Goal: Check status: Check status

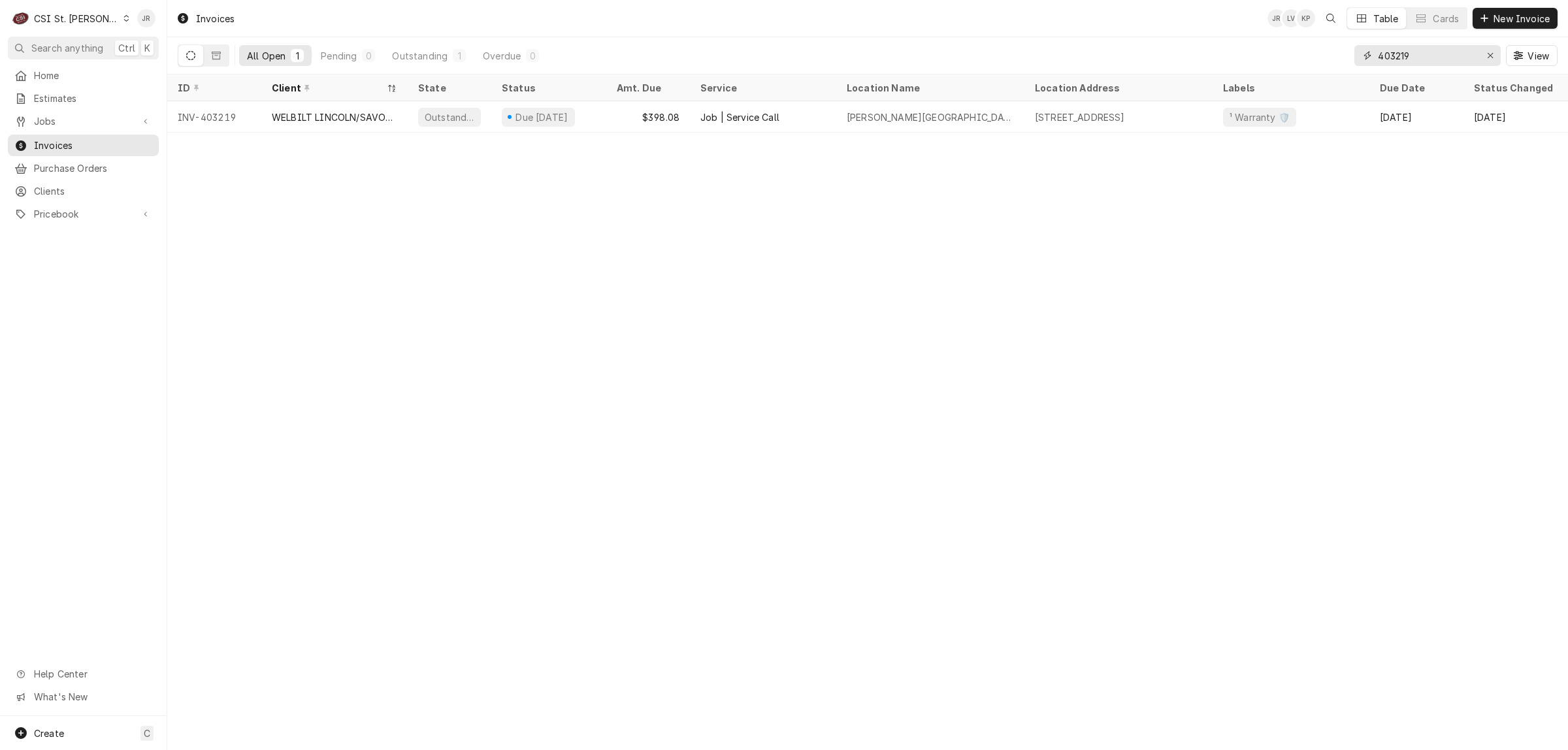
click at [1399, 63] on input "403219" at bounding box center [1427, 56] width 98 height 21
click at [1399, 62] on input "403219" at bounding box center [1427, 56] width 98 height 21
paste input "8"
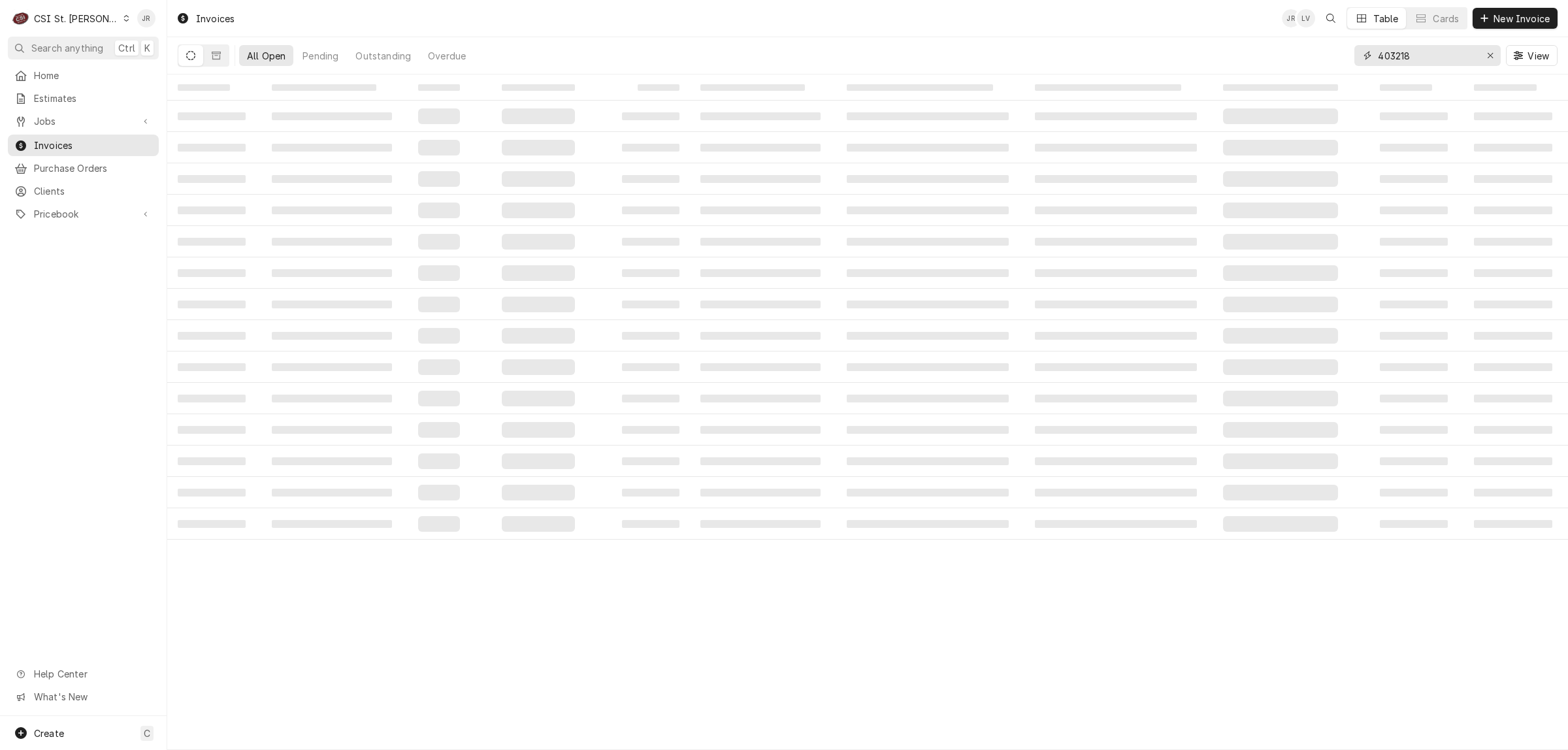
type input "403218"
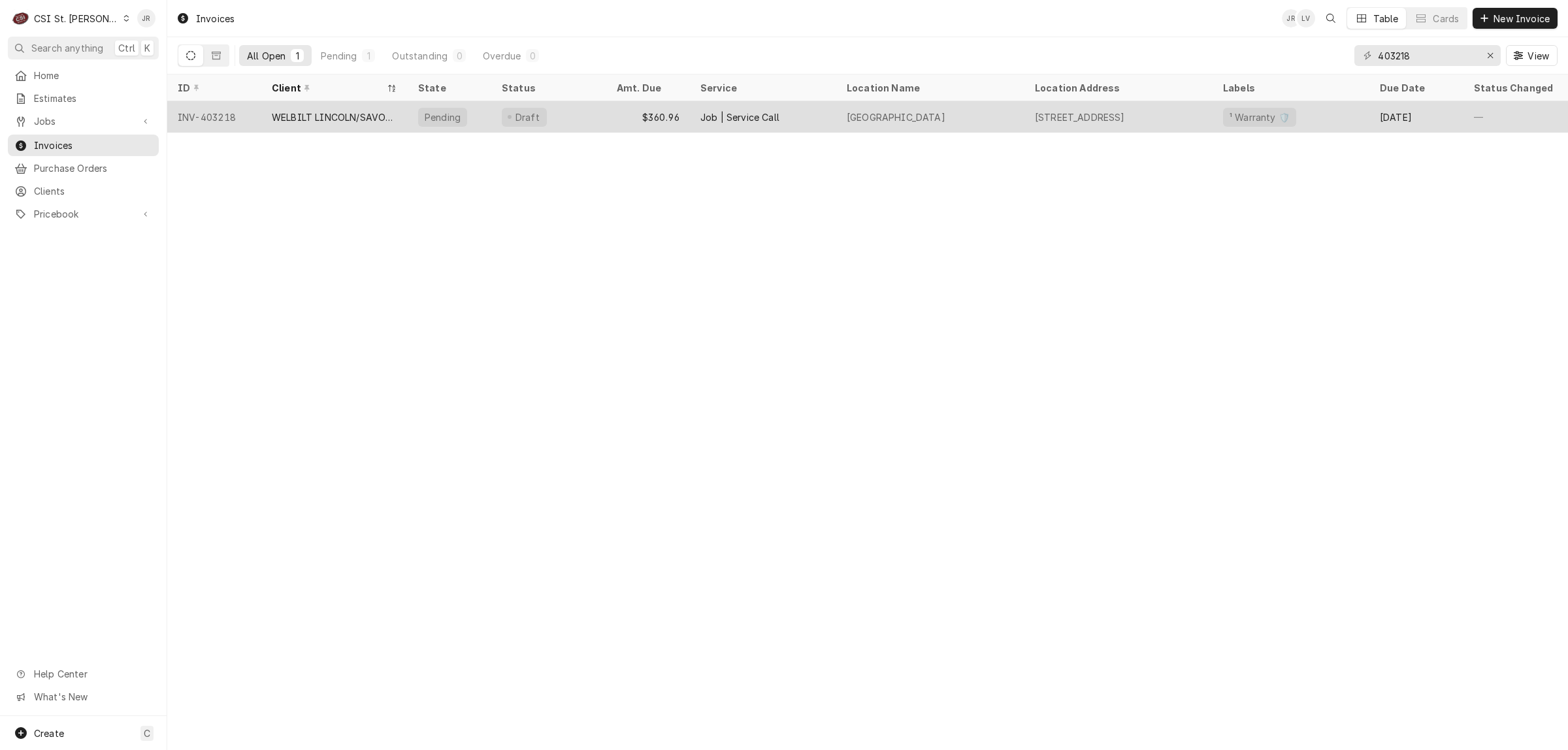
click at [279, 110] on div "WELBILT LINCOLN/SAVORY/MERCO" at bounding box center [334, 117] width 125 height 13
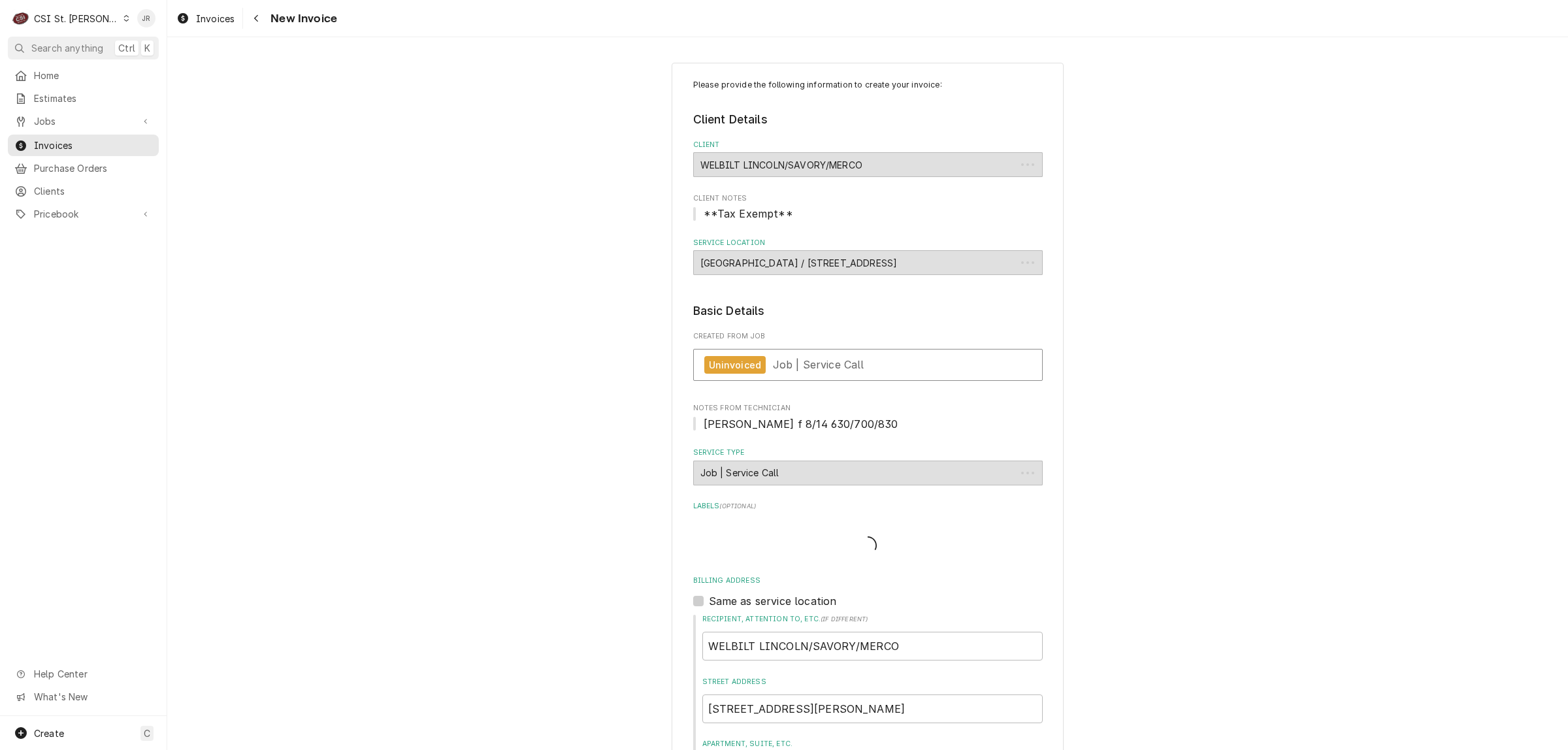
type textarea "x"
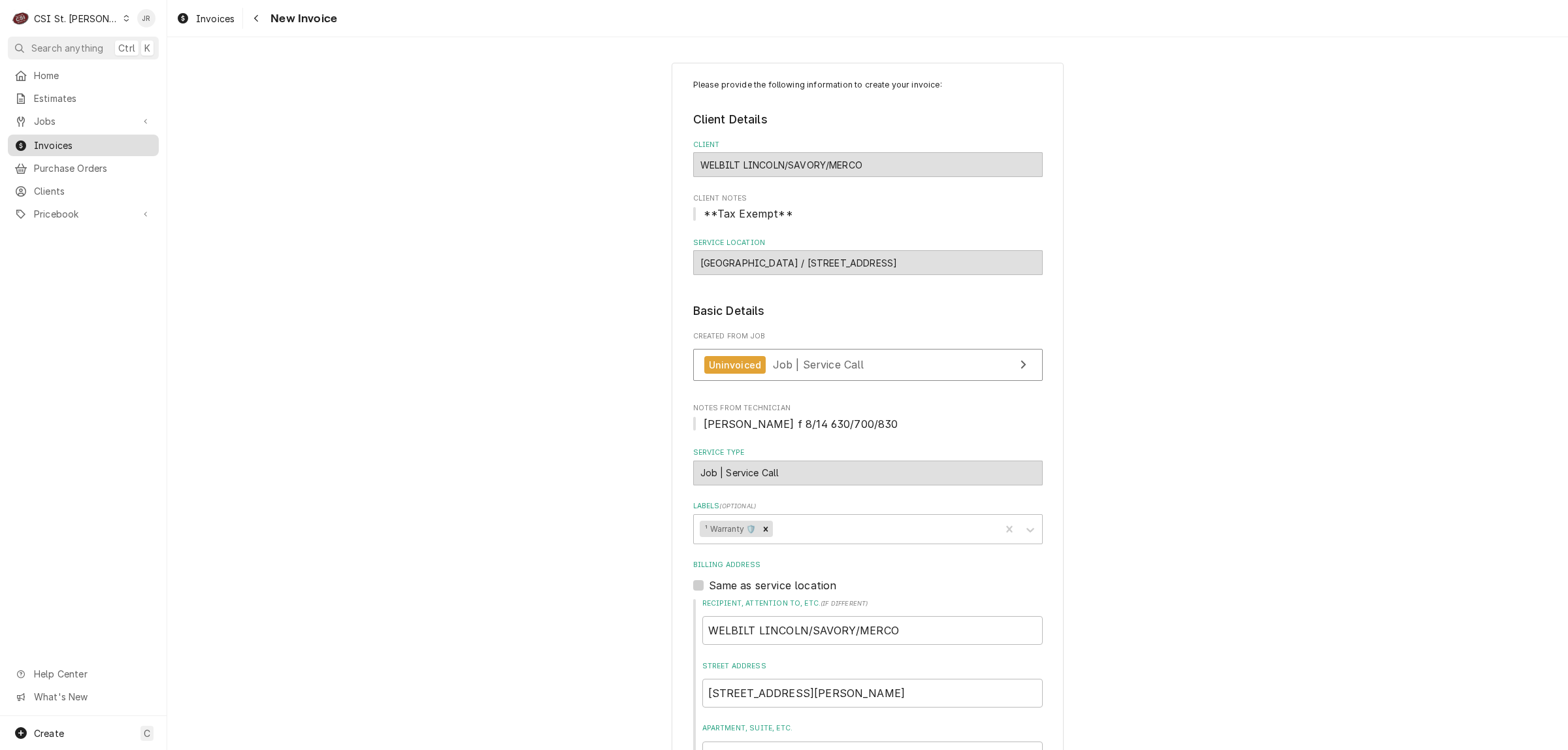
click at [60, 138] on span "Invoices" at bounding box center [93, 144] width 118 height 13
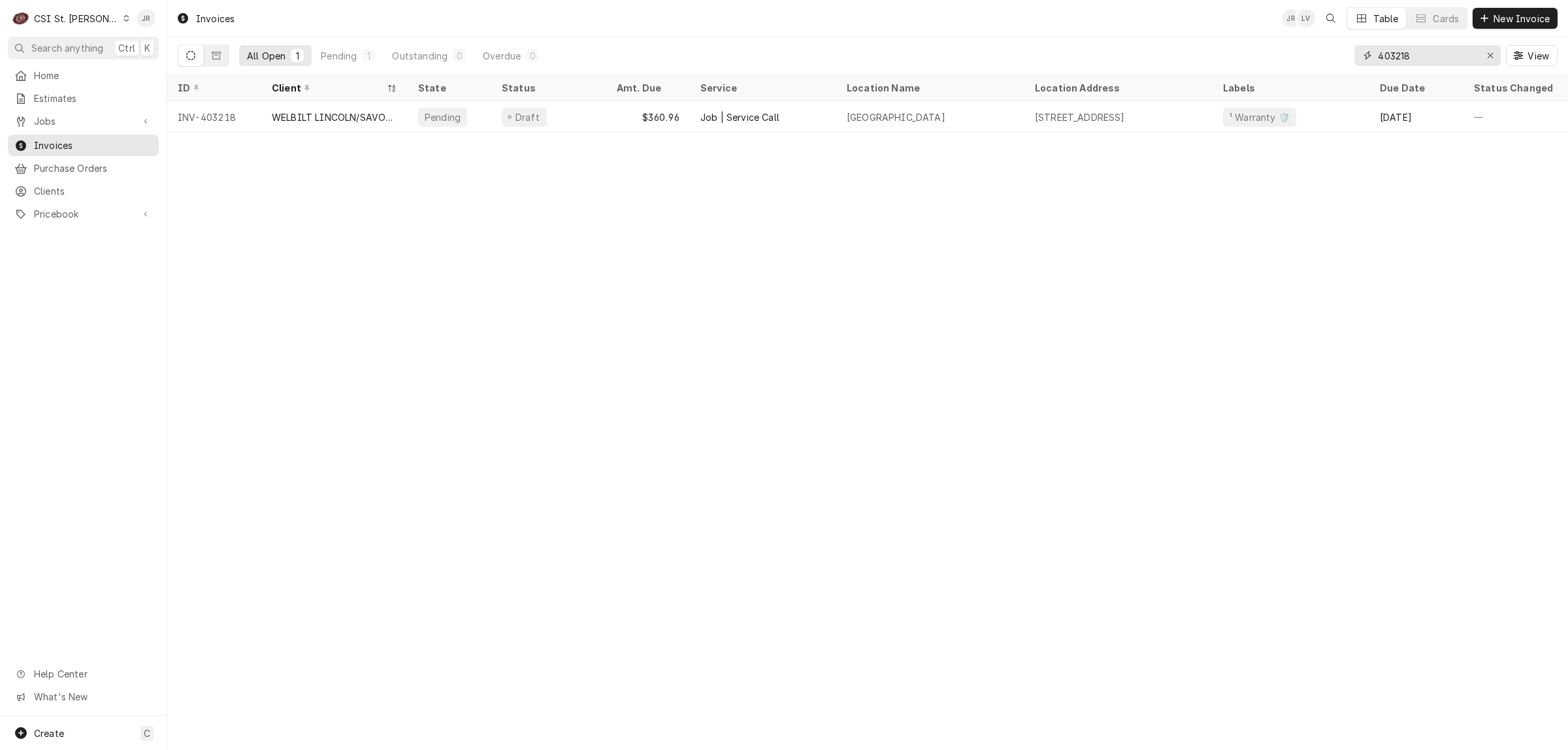
click at [1397, 53] on input "403218" at bounding box center [1427, 56] width 98 height 21
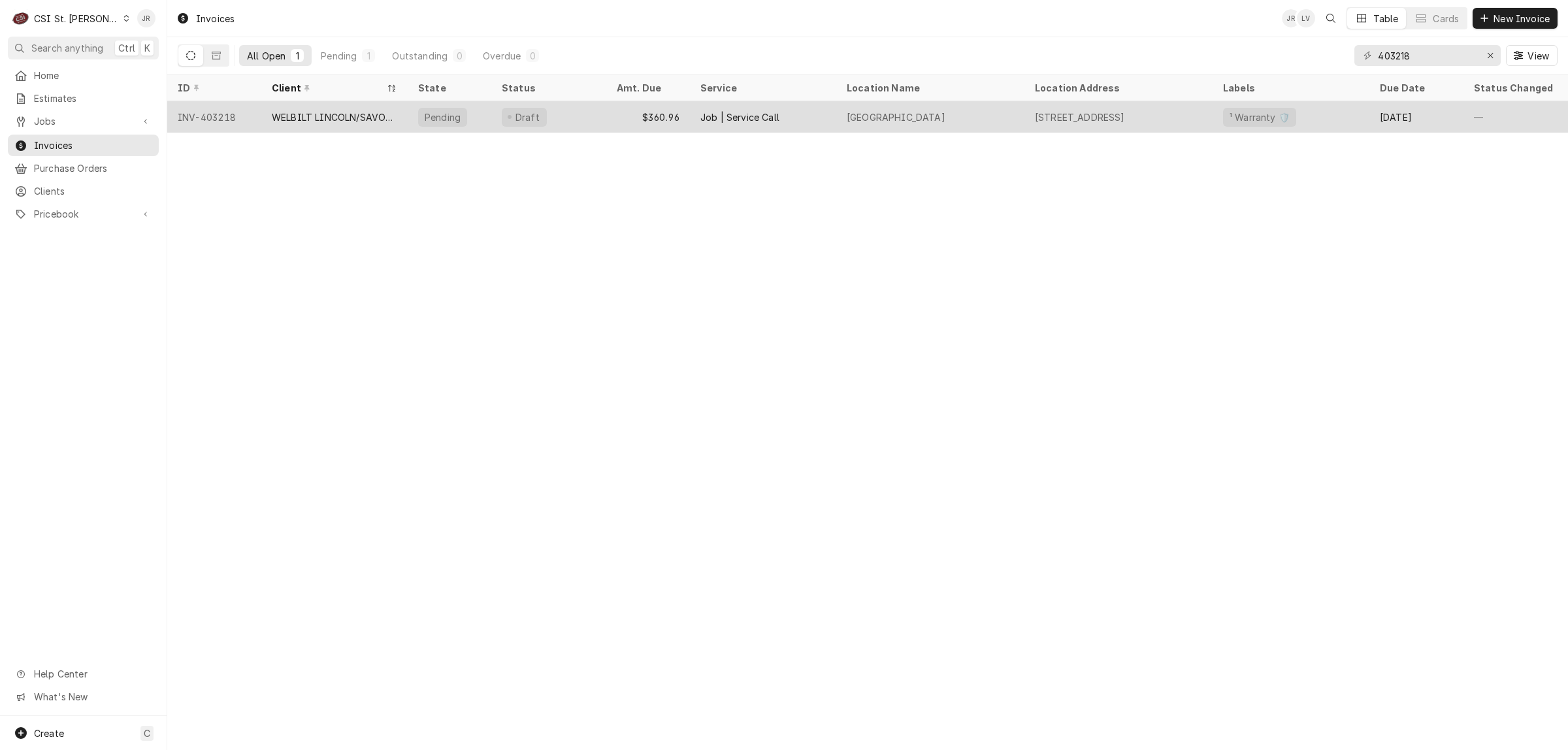
click at [289, 113] on div "WELBILT LINCOLN/SAVORY/MERCO" at bounding box center [334, 117] width 125 height 13
